Goal: Find specific page/section: Find specific page/section

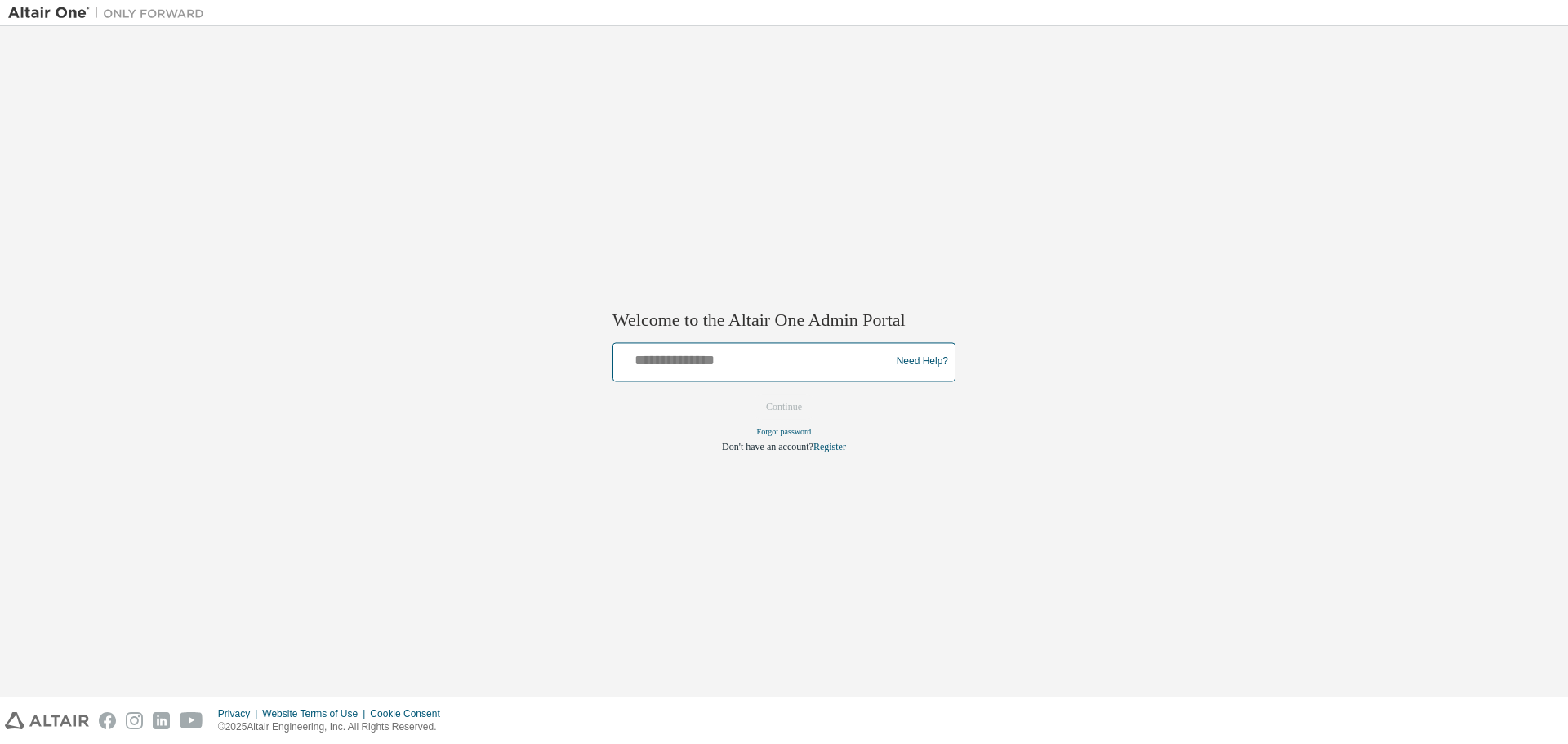
click at [694, 351] on input "text" at bounding box center [754, 358] width 268 height 24
type input "**********"
click at [770, 405] on button "Continue" at bounding box center [784, 406] width 70 height 25
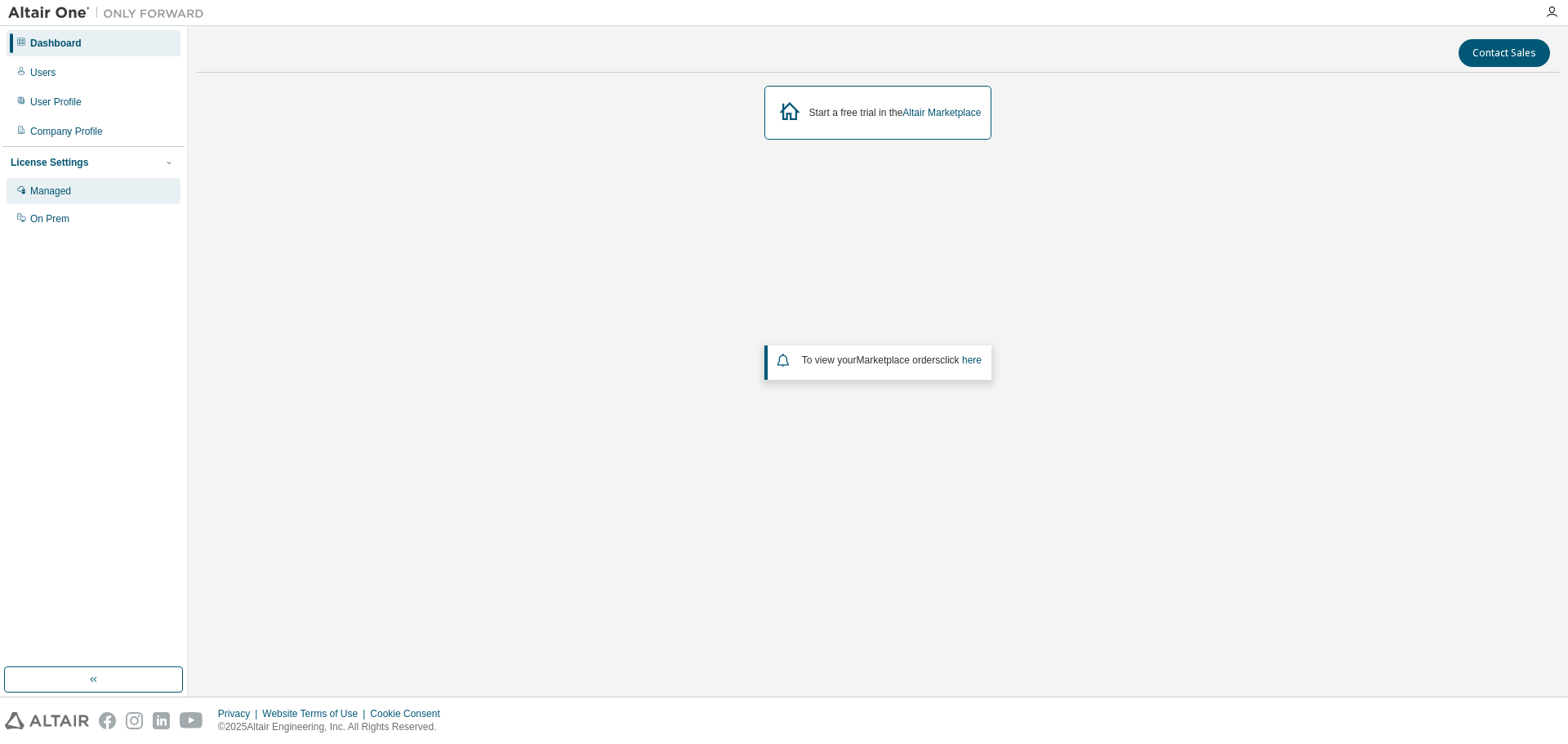
click at [66, 181] on div "Managed" at bounding box center [93, 191] width 174 height 26
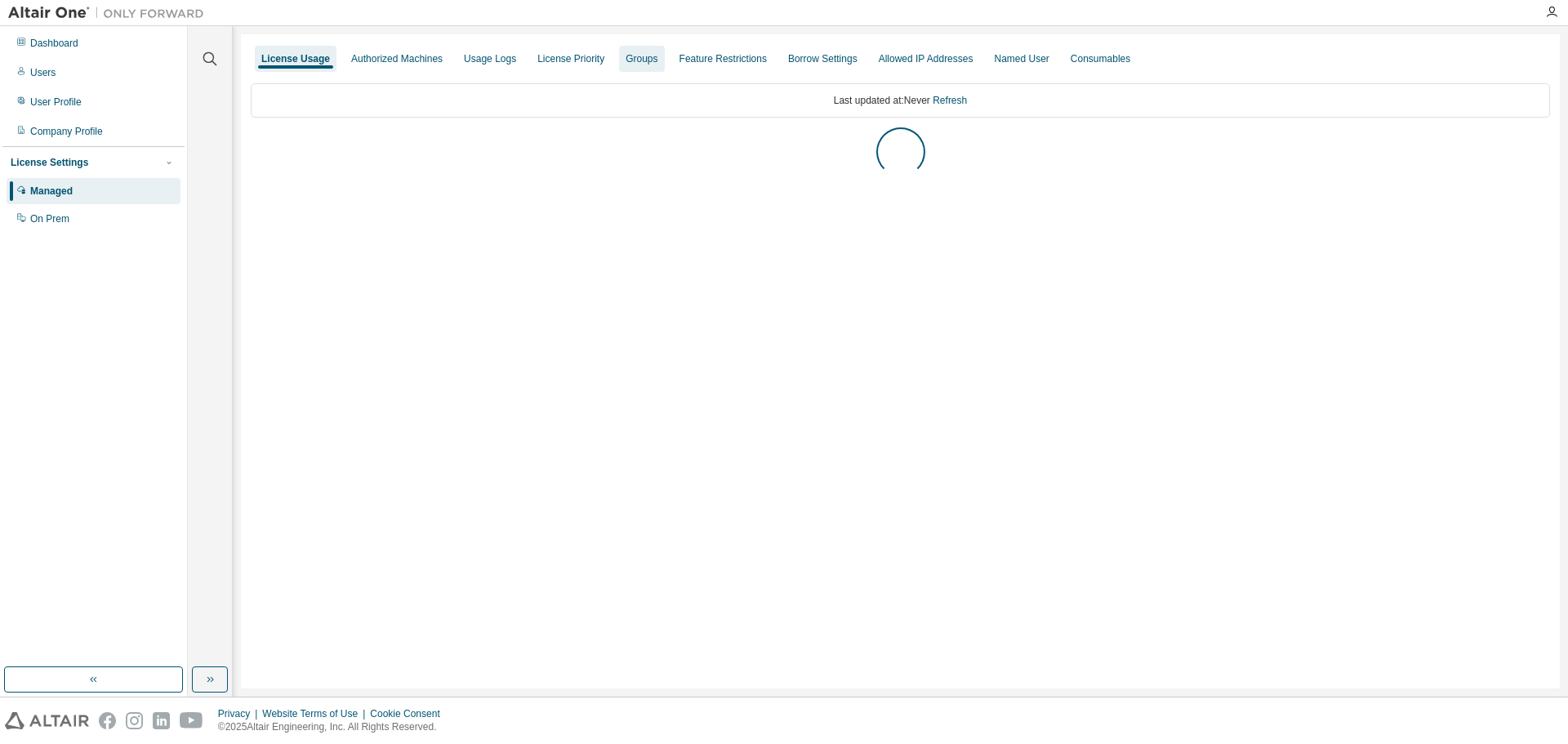
click at [629, 57] on div "Groups" at bounding box center [641, 58] width 32 height 13
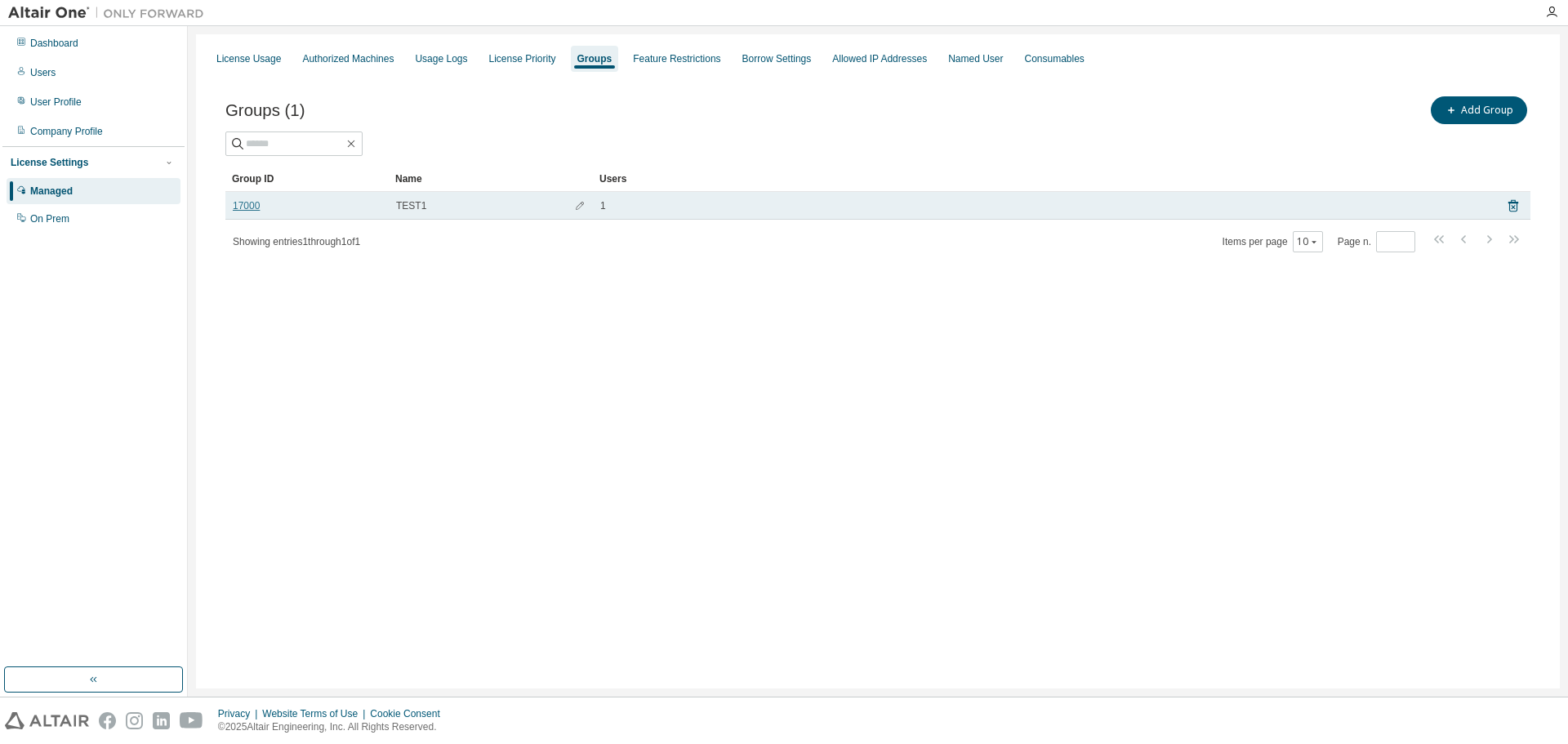
click at [243, 203] on link "17000" at bounding box center [245, 205] width 27 height 13
